Goal: Ask a question

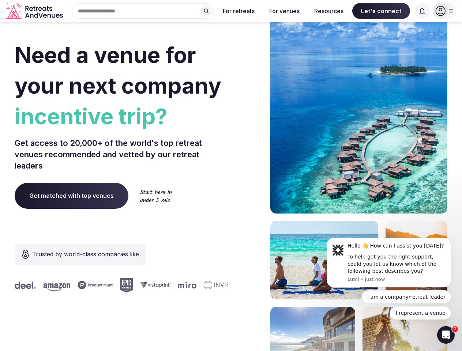
click at [231, 176] on div "Need a venue for your next company incentive trip? Get access to 20,000+ of the…" at bounding box center [231, 219] width 433 height 441
click at [143, 11] on div "Search Popular Destinations [GEOGRAPHIC_DATA], [GEOGRAPHIC_DATA] [GEOGRAPHIC_DA…" at bounding box center [140, 10] width 148 height 15
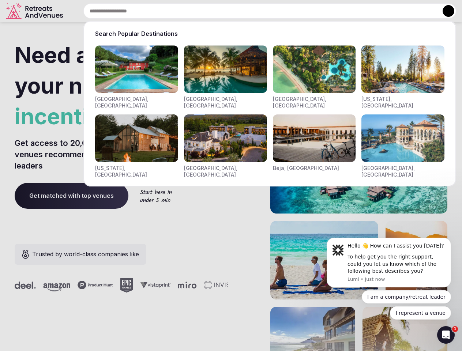
click at [206, 11] on input "text" at bounding box center [269, 10] width 373 height 15
click at [239, 11] on input "text" at bounding box center [269, 10] width 373 height 15
click at [284, 11] on input "text" at bounding box center [269, 10] width 373 height 15
click at [329, 11] on input "text" at bounding box center [269, 10] width 373 height 15
click at [381, 11] on input "text" at bounding box center [269, 10] width 373 height 15
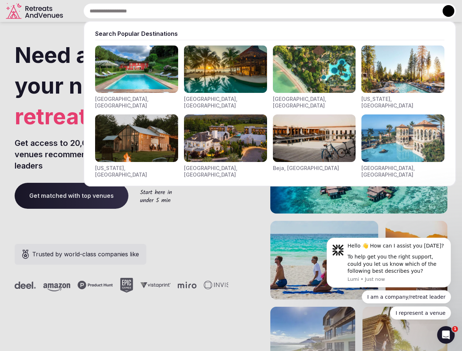
click at [422, 11] on input "text" at bounding box center [269, 10] width 373 height 15
click at [445, 11] on button at bounding box center [449, 11] width 12 height 12
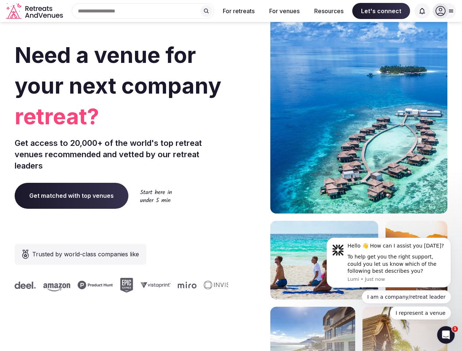
click at [389, 263] on div "To help get you the right support, could you let us know which of the following…" at bounding box center [397, 265] width 98 height 22
